Goal: Navigation & Orientation: Find specific page/section

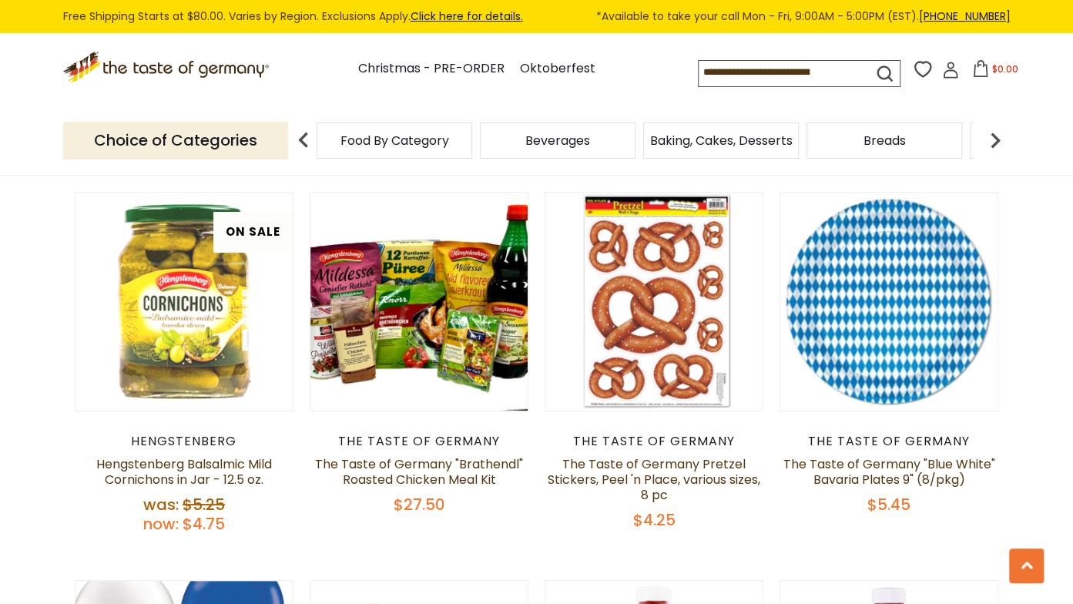
scroll to position [3465, 0]
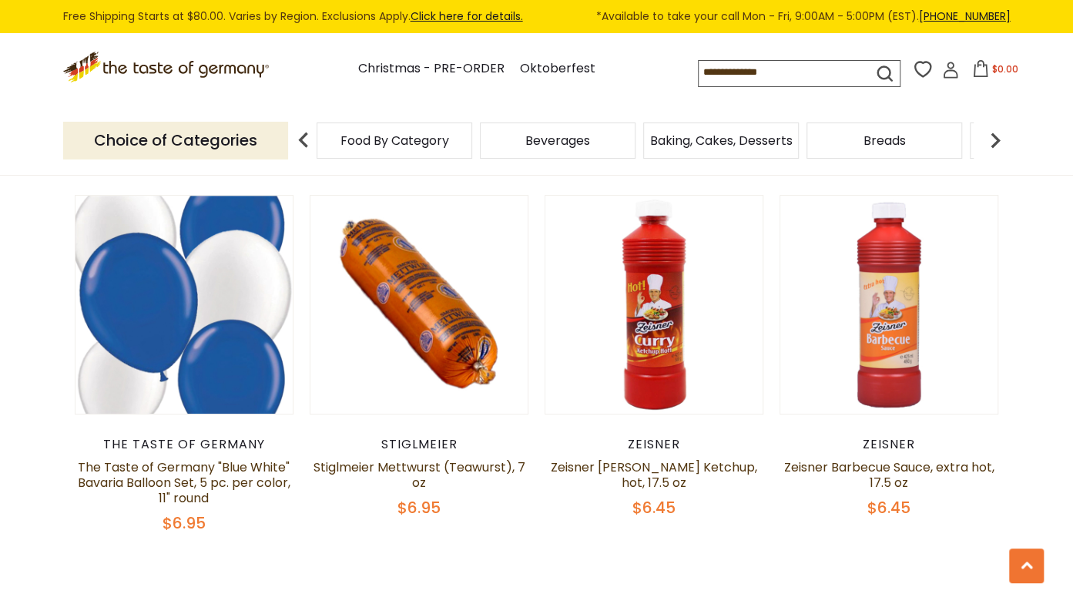
click at [300, 142] on img at bounding box center [303, 140] width 31 height 31
click at [995, 145] on img at bounding box center [995, 140] width 31 height 31
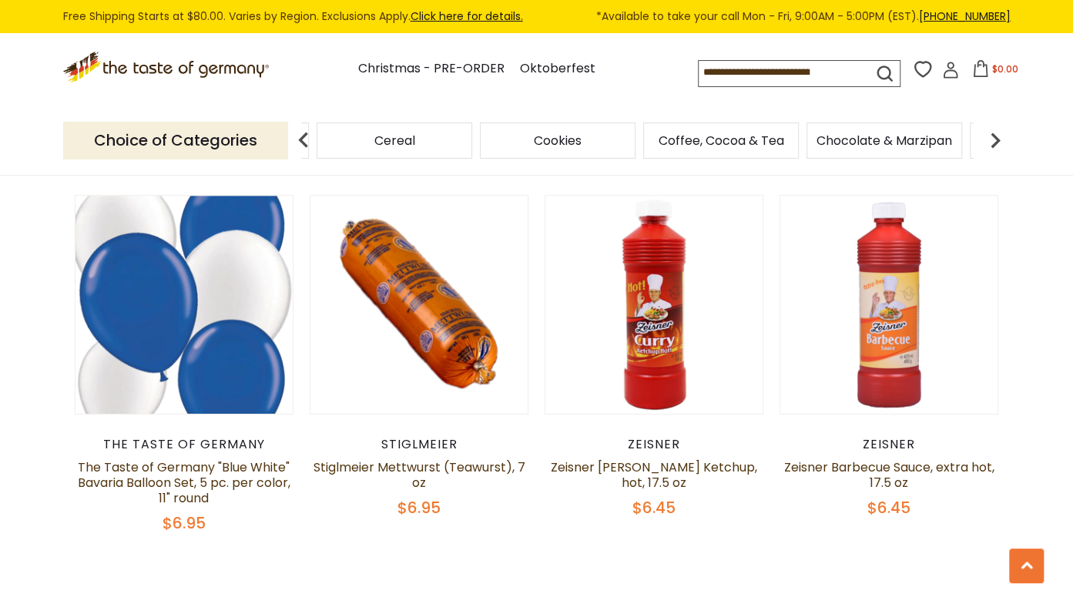
click at [995, 145] on img at bounding box center [995, 140] width 31 height 31
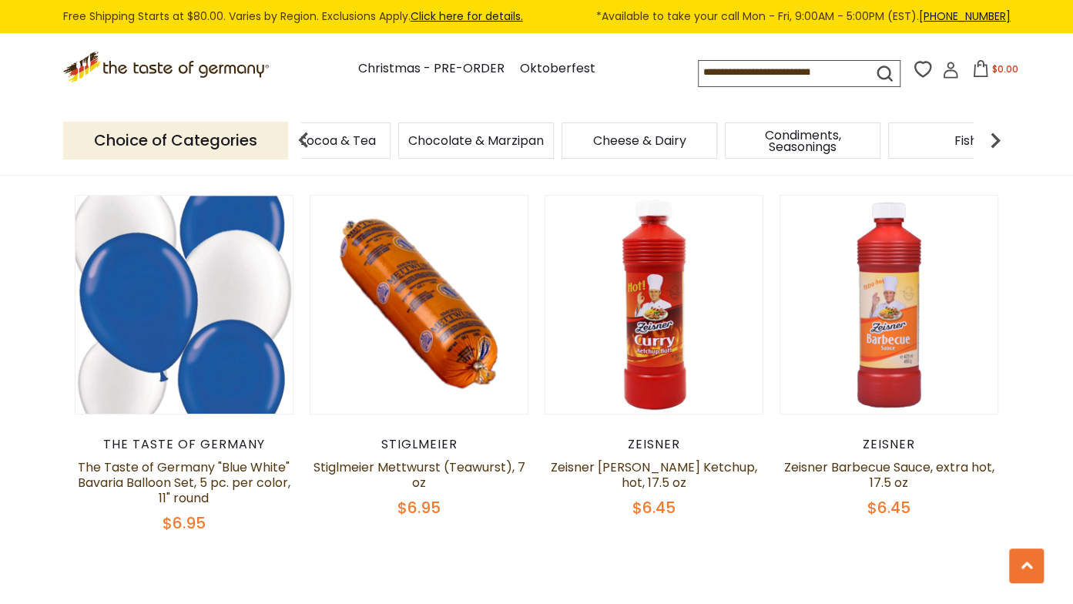
click at [995, 145] on img at bounding box center [995, 140] width 31 height 31
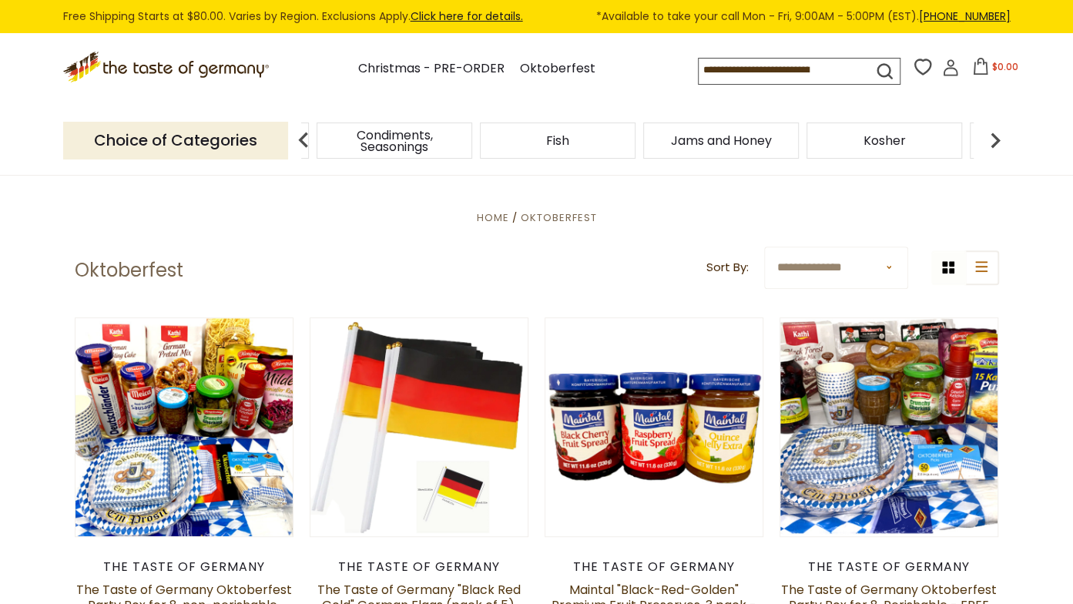
scroll to position [0, 0]
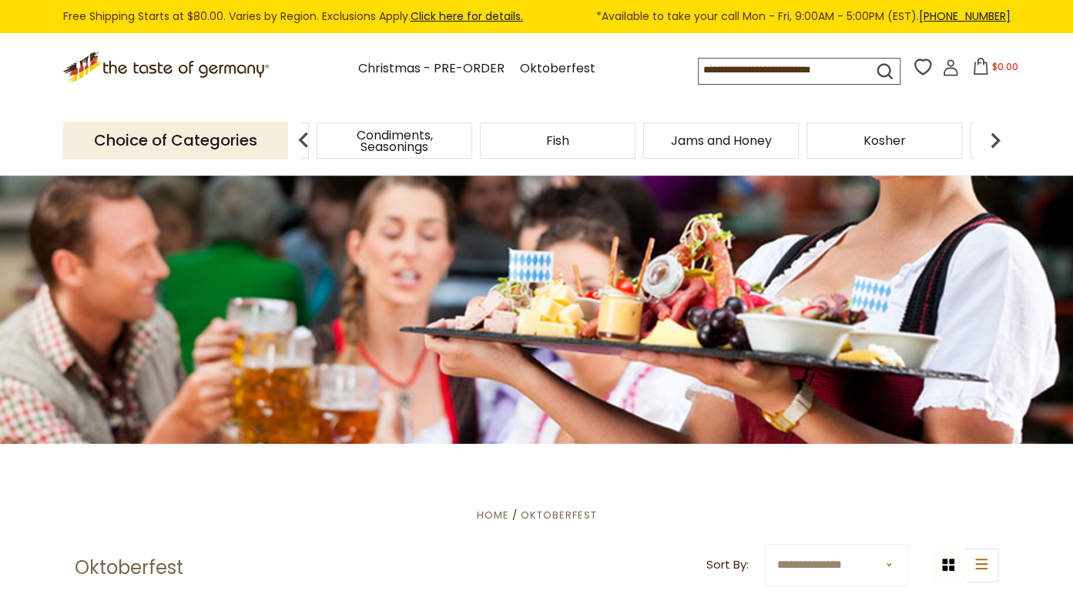
click at [305, 139] on img at bounding box center [303, 140] width 31 height 31
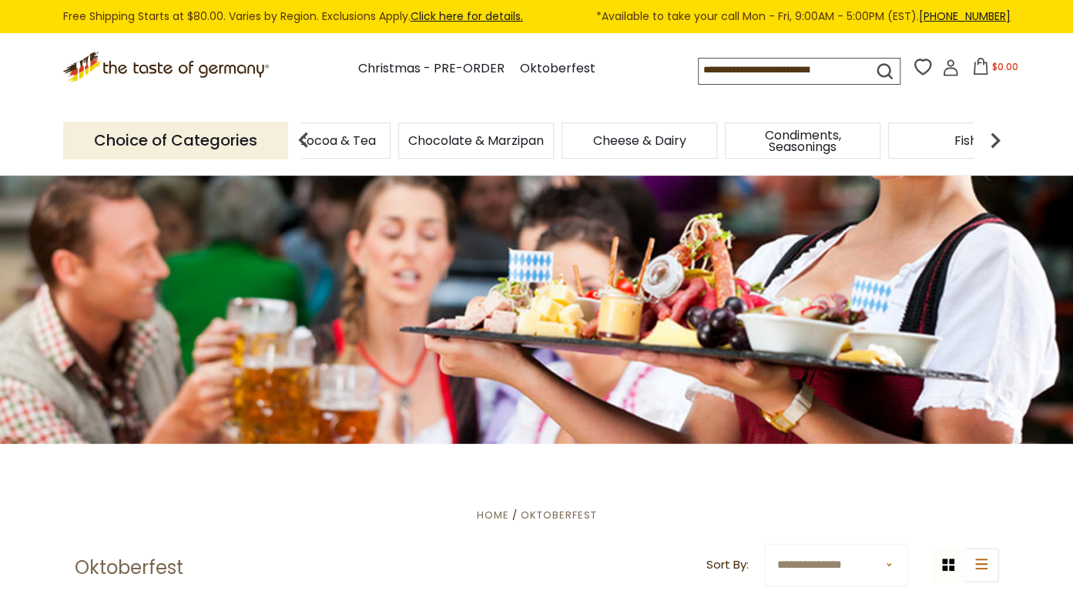
click at [305, 139] on img at bounding box center [303, 140] width 31 height 31
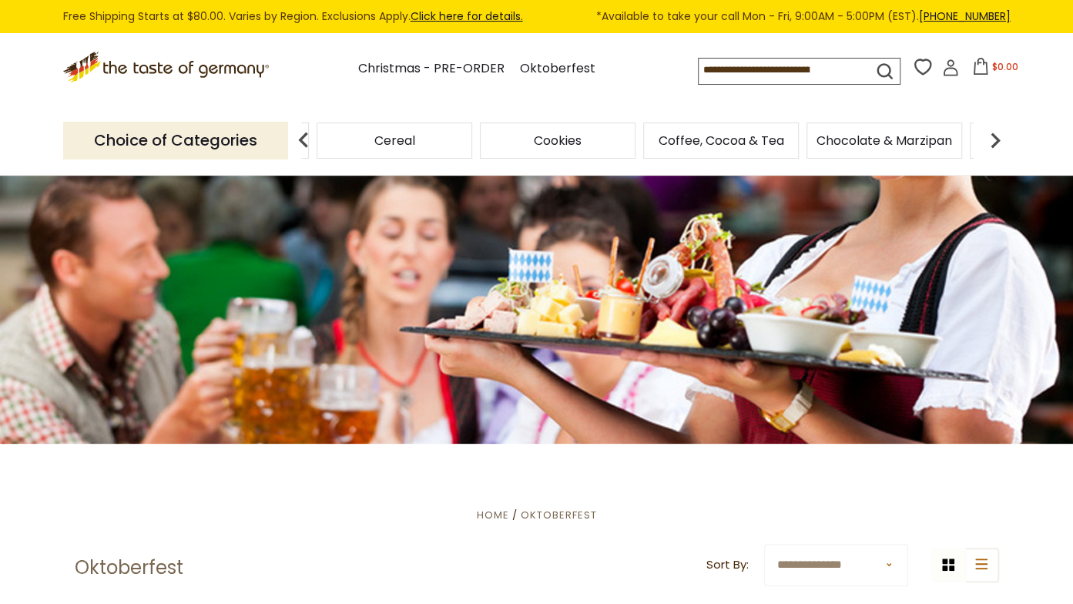
click at [305, 139] on img at bounding box center [303, 140] width 31 height 31
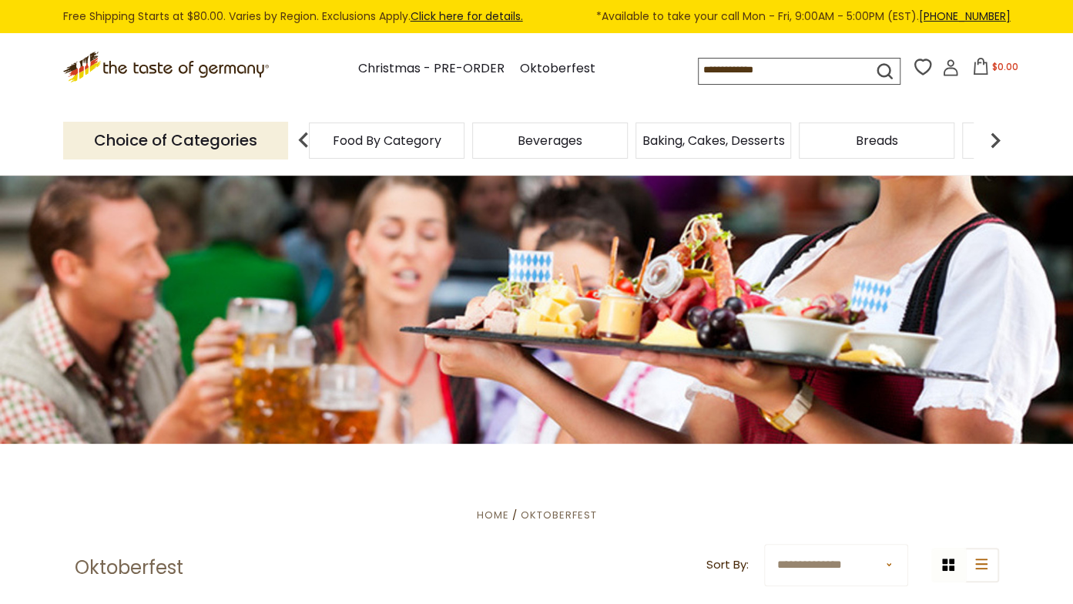
click at [734, 136] on span "Baking, Cakes, Desserts" at bounding box center [713, 141] width 142 height 12
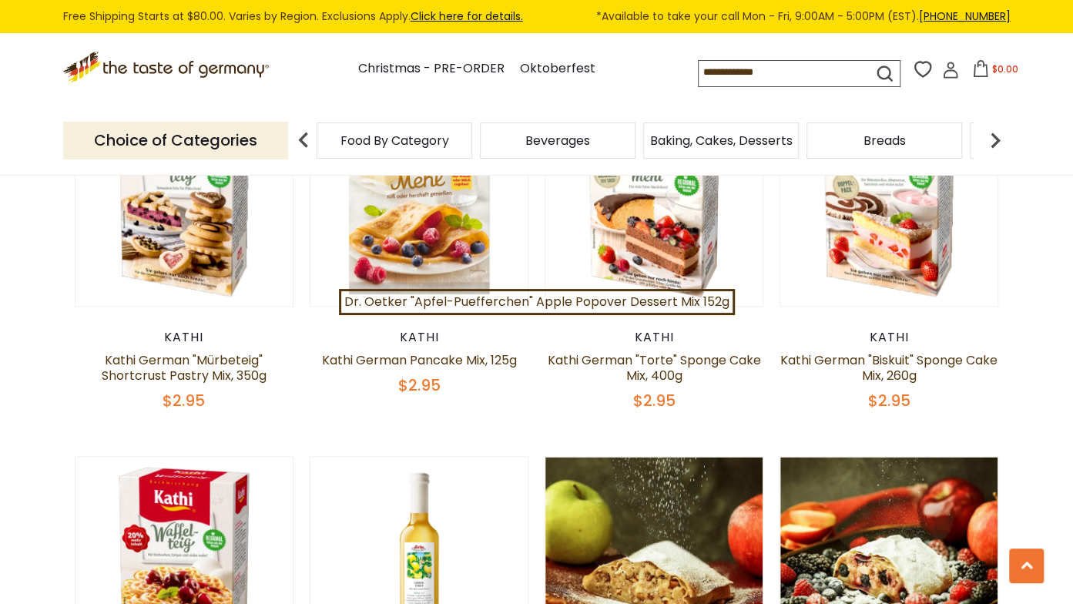
scroll to position [1386, 0]
